Goal: Task Accomplishment & Management: Manage account settings

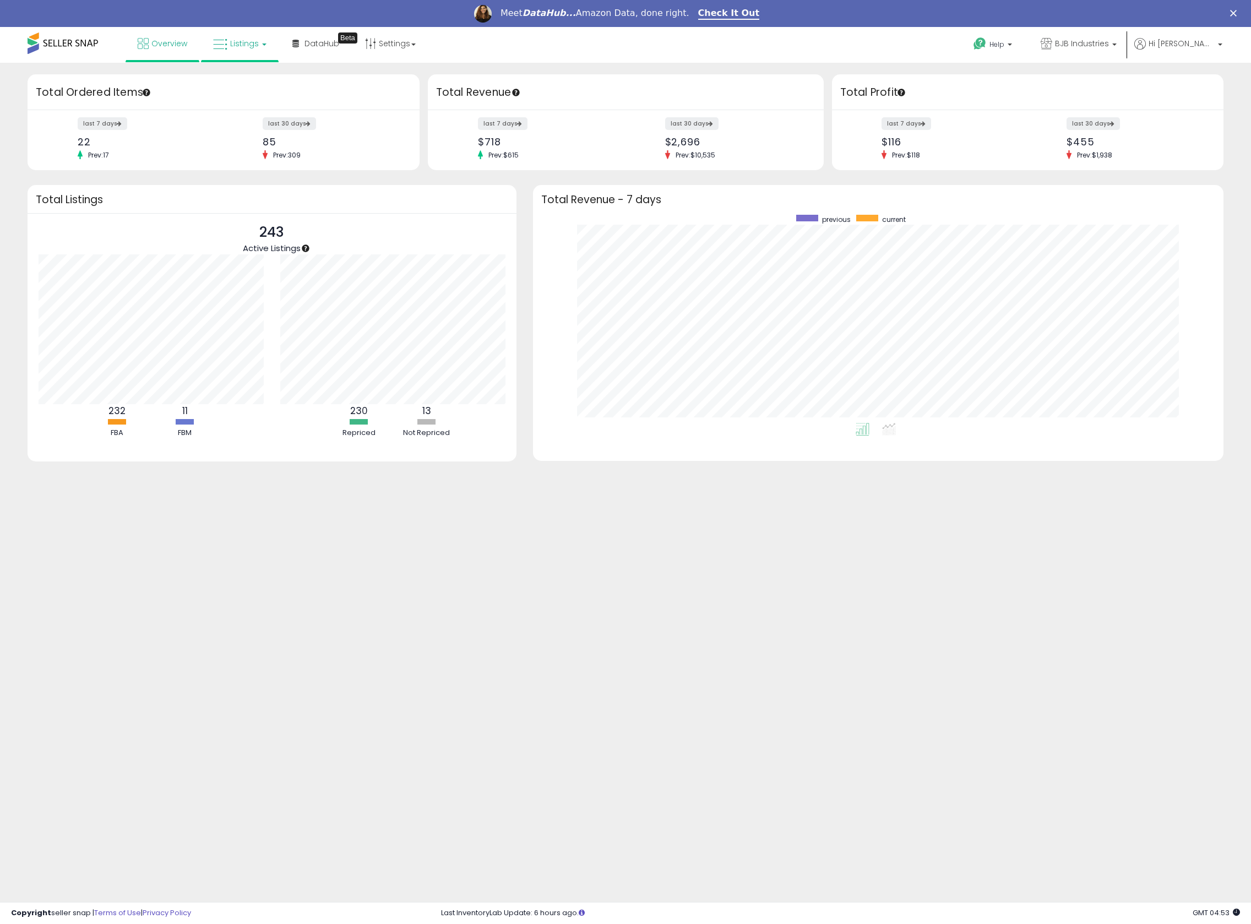
click at [230, 40] on span "Listings" at bounding box center [244, 43] width 29 height 11
click at [265, 74] on icon at bounding box center [248, 81] width 48 height 14
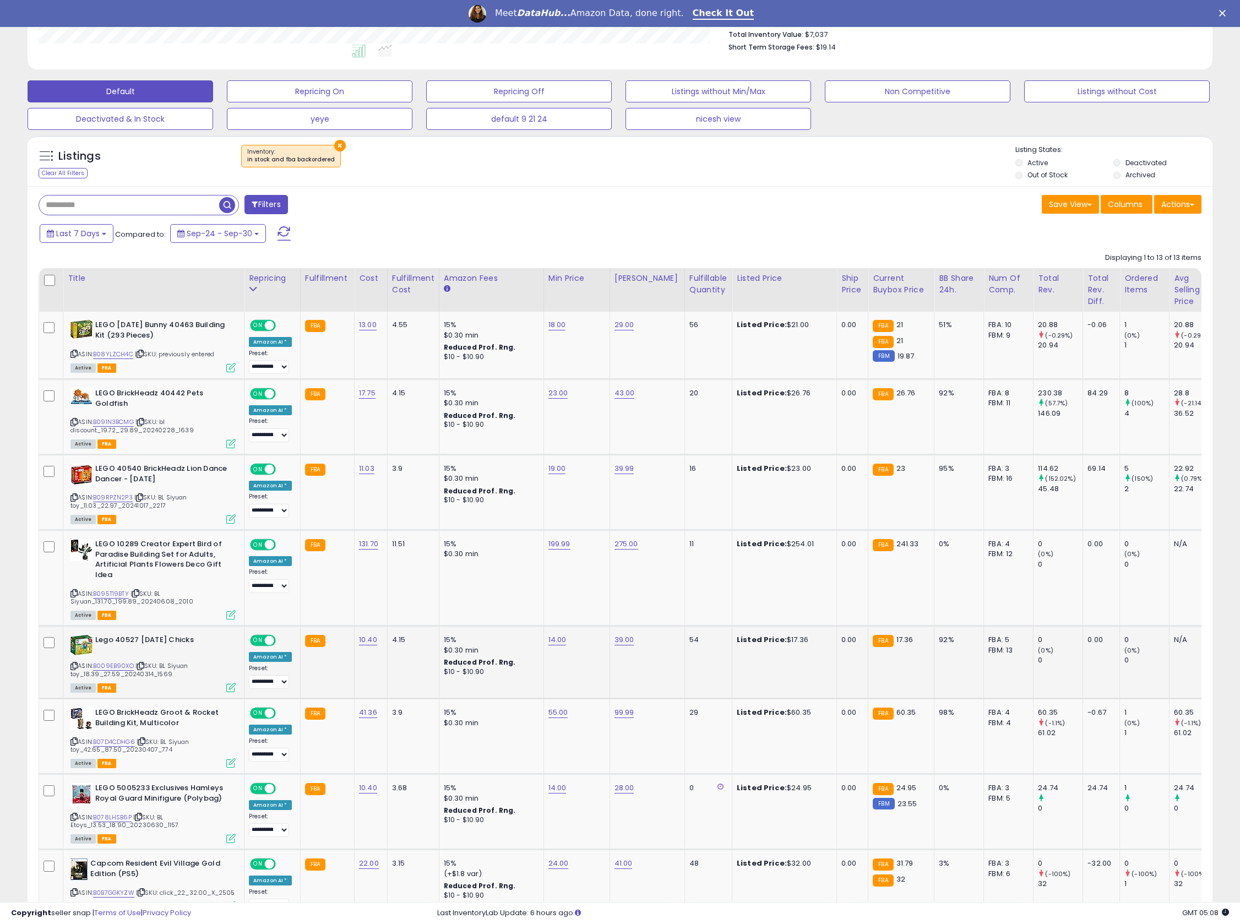
scroll to position [441, 0]
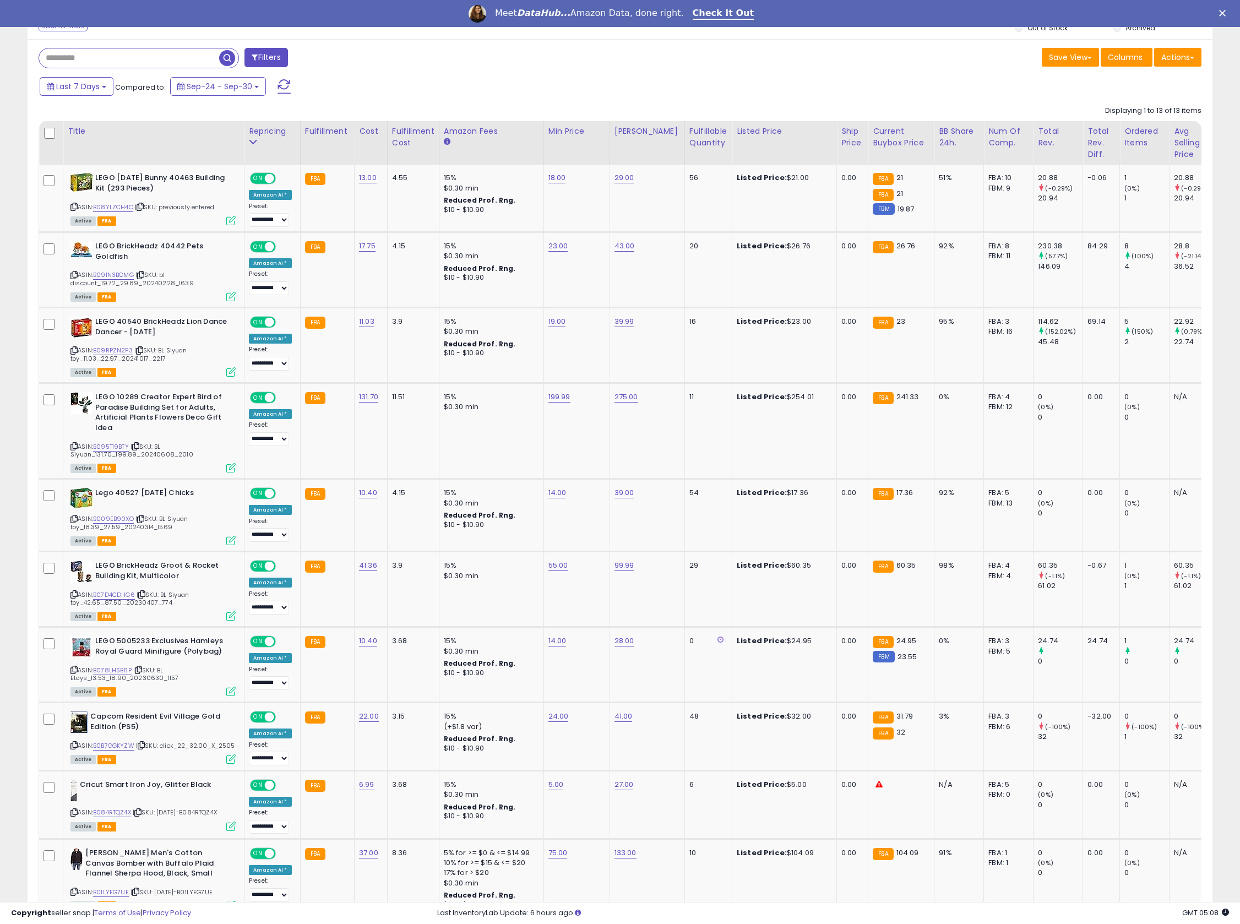
click at [274, 133] on div "Repricing" at bounding box center [272, 132] width 47 height 12
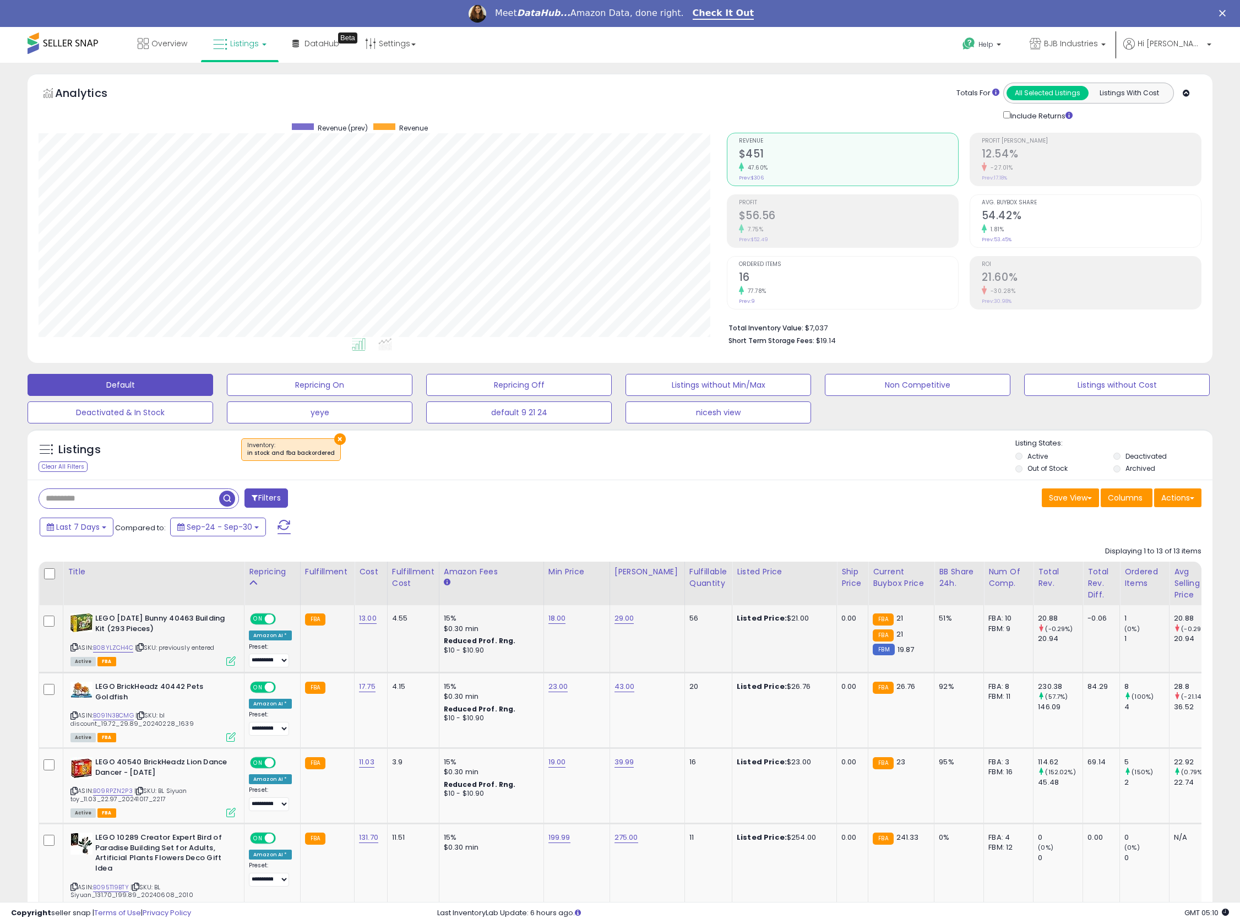
scroll to position [220, 0]
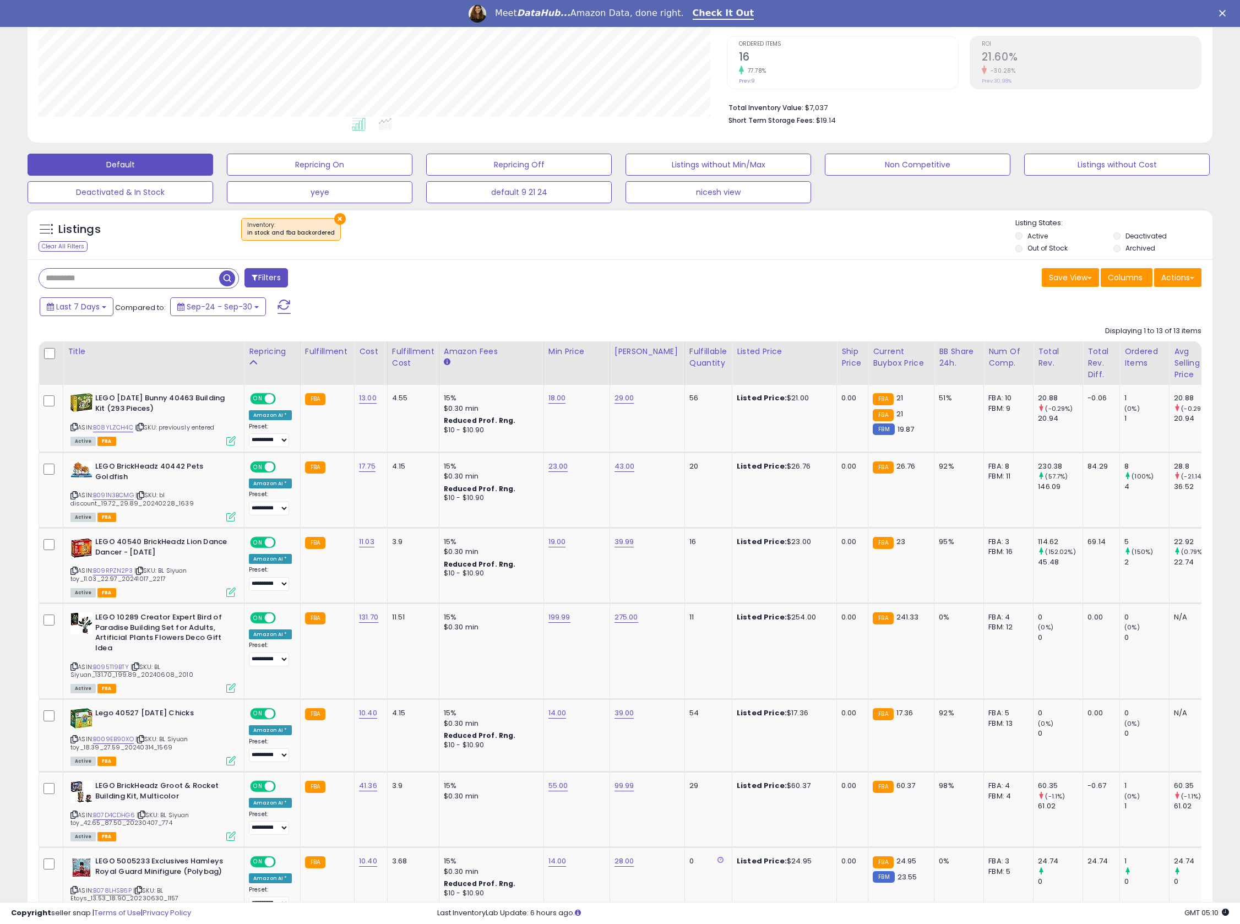
drag, startPoint x: 256, startPoint y: 357, endPoint x: 758, endPoint y: 301, distance: 505.4
click at [256, 357] on div "Repricing" at bounding box center [272, 352] width 47 height 12
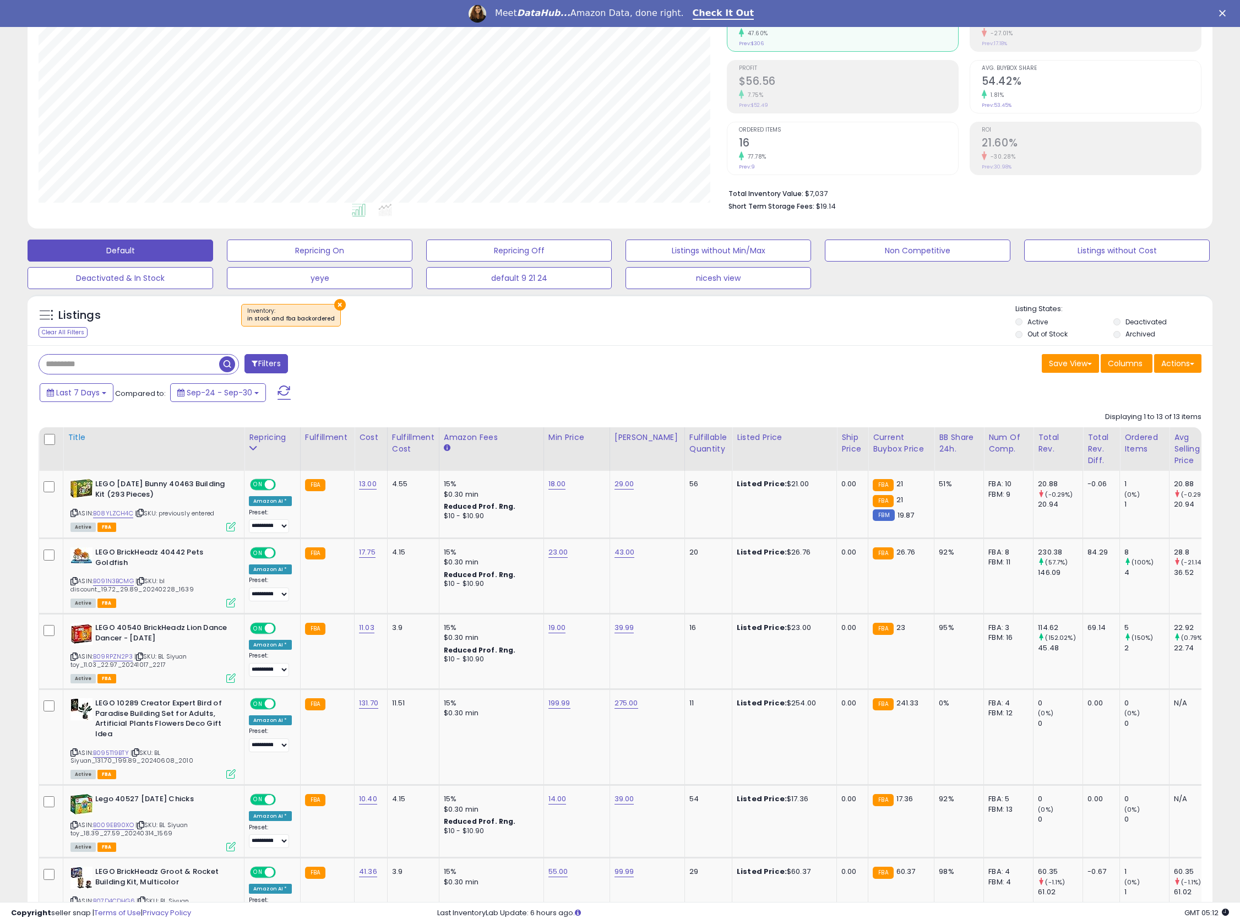
scroll to position [146, 0]
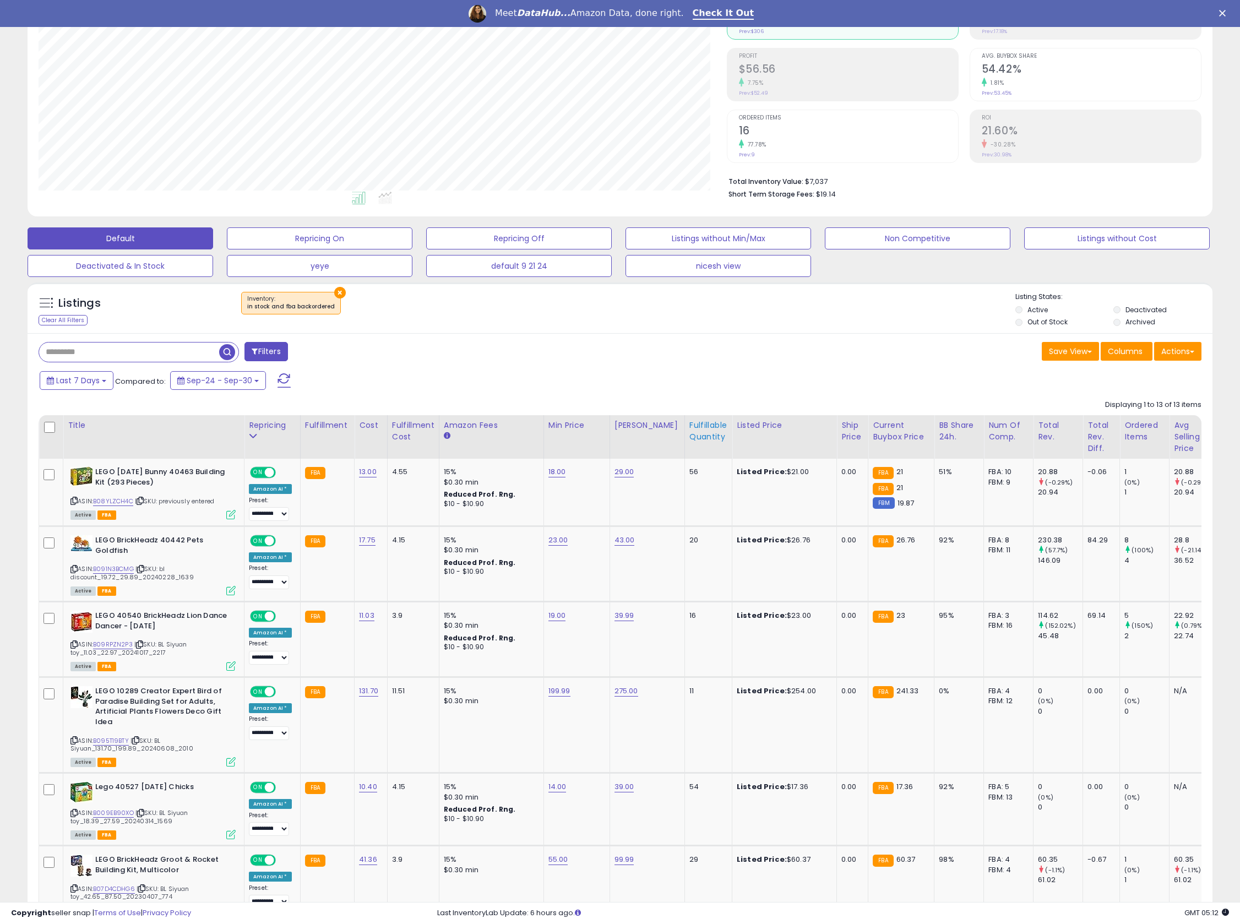
click at [689, 437] on div "Fulfillable Quantity" at bounding box center [708, 431] width 38 height 23
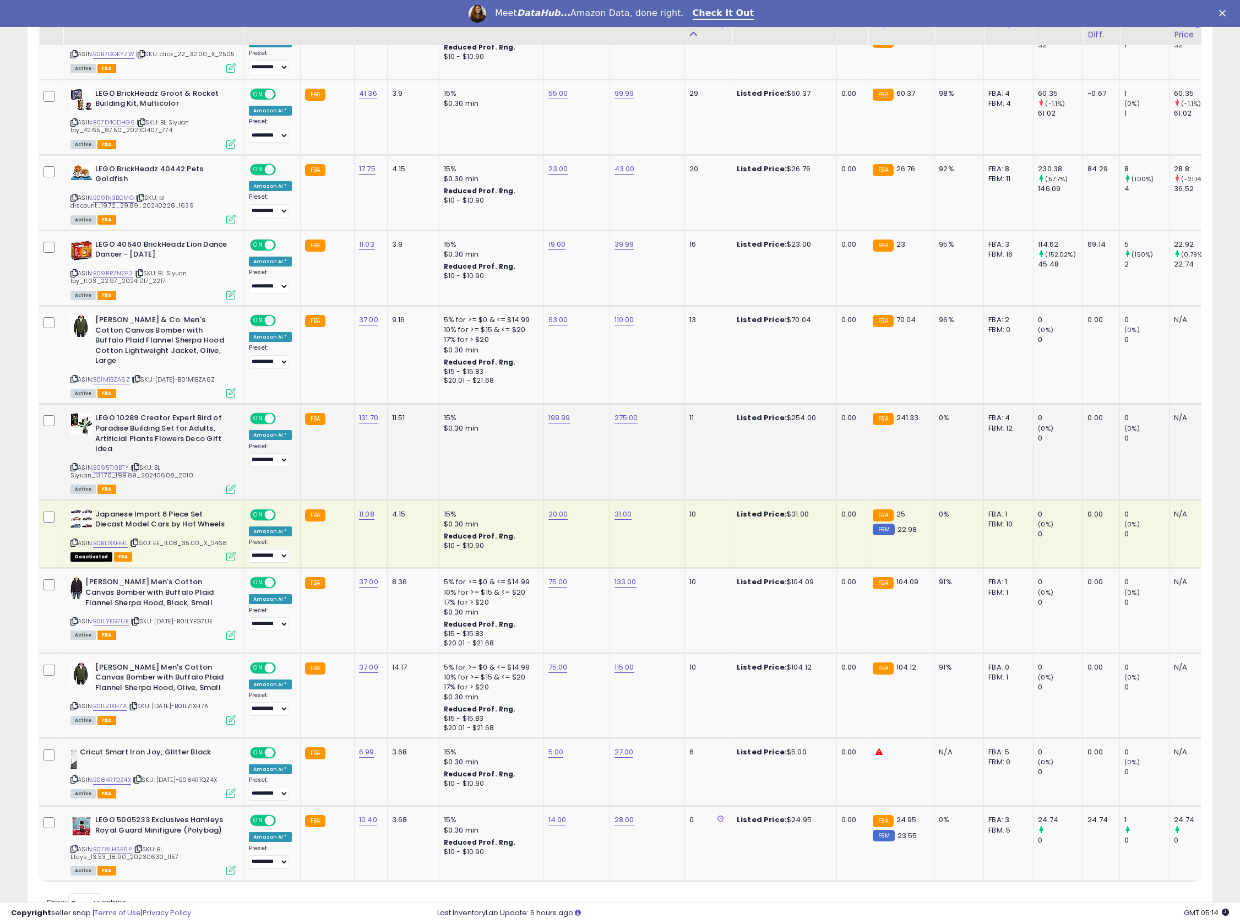
scroll to position [791, 0]
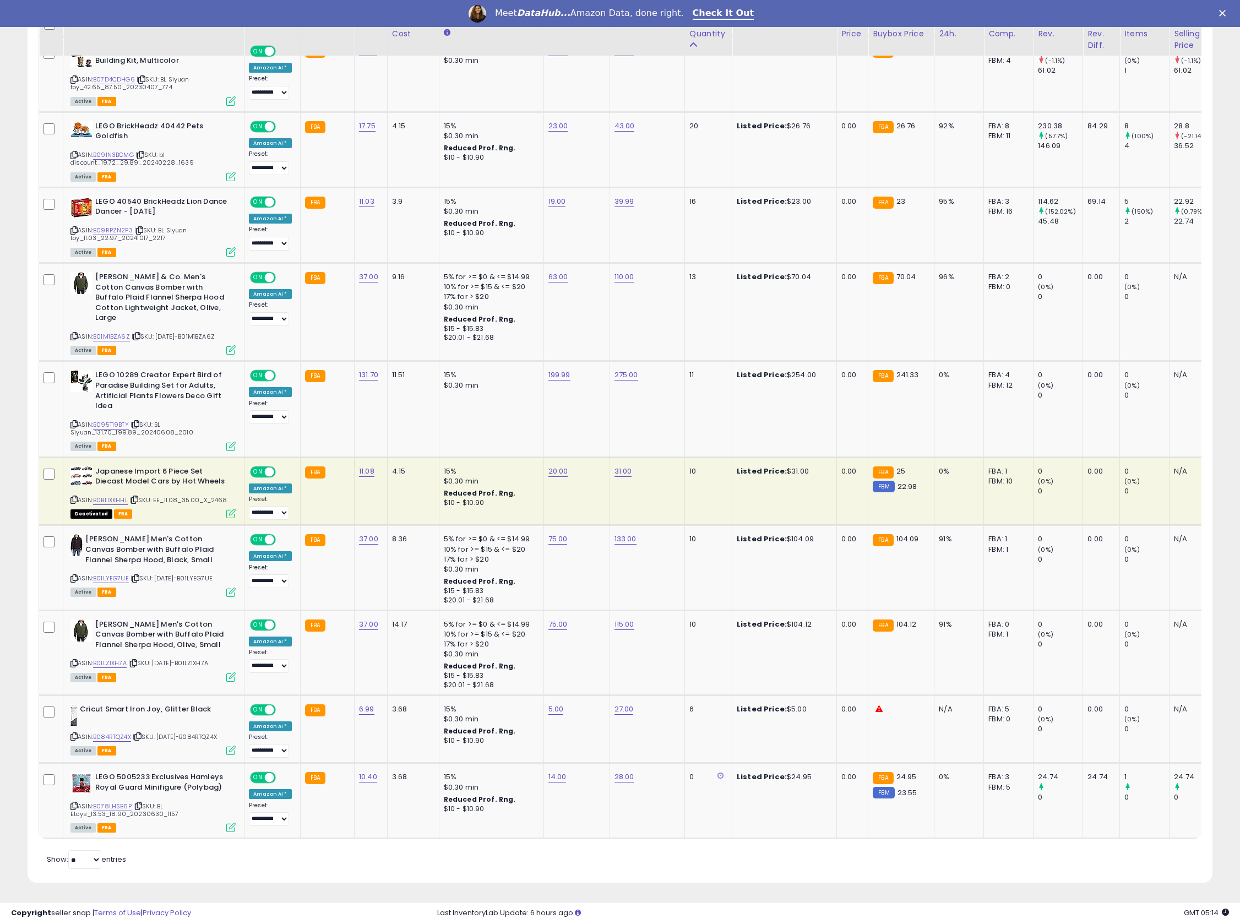
click at [84, 509] on span "Deactivated" at bounding box center [91, 513] width 42 height 9
click at [876, 705] on icon at bounding box center [879, 708] width 7 height 7
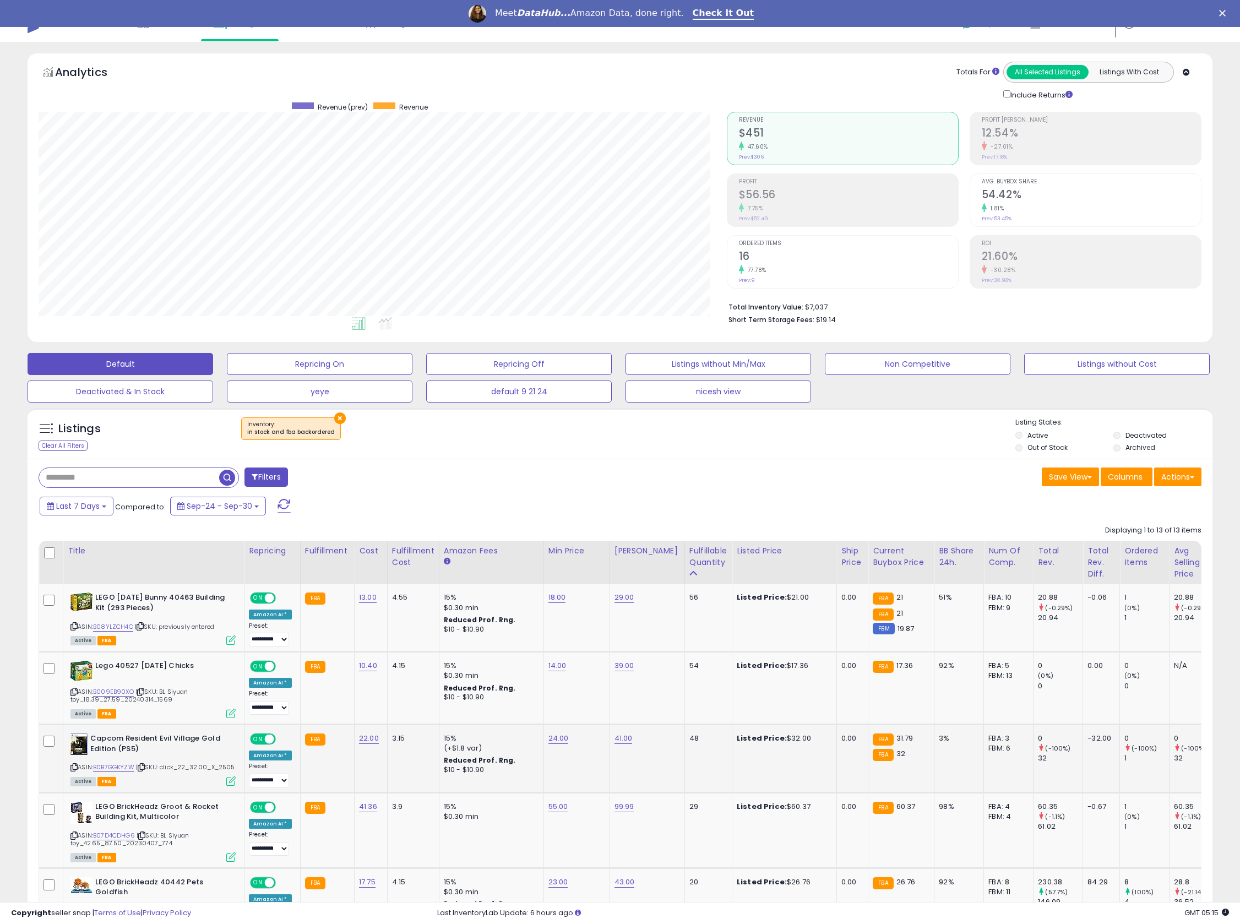
scroll to position [0, 0]
